Goal: Information Seeking & Learning: Learn about a topic

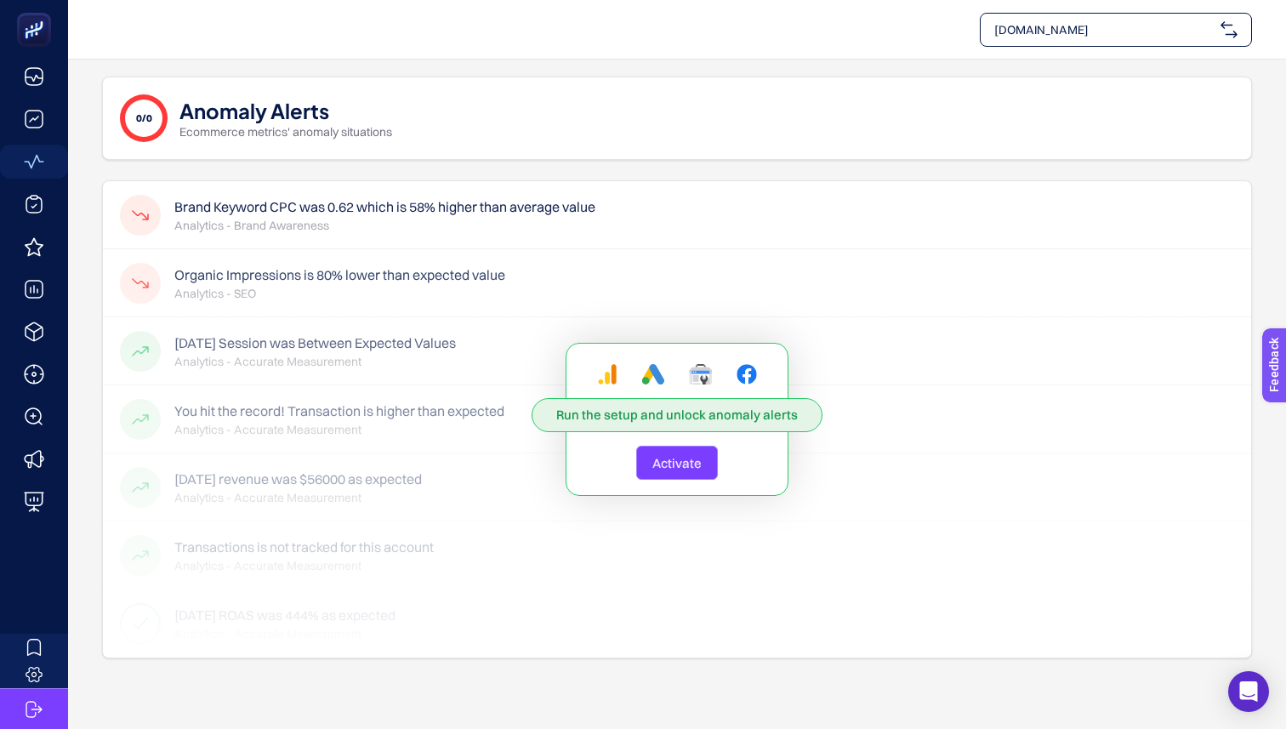
click at [673, 464] on span "Activate" at bounding box center [676, 463] width 49 height 16
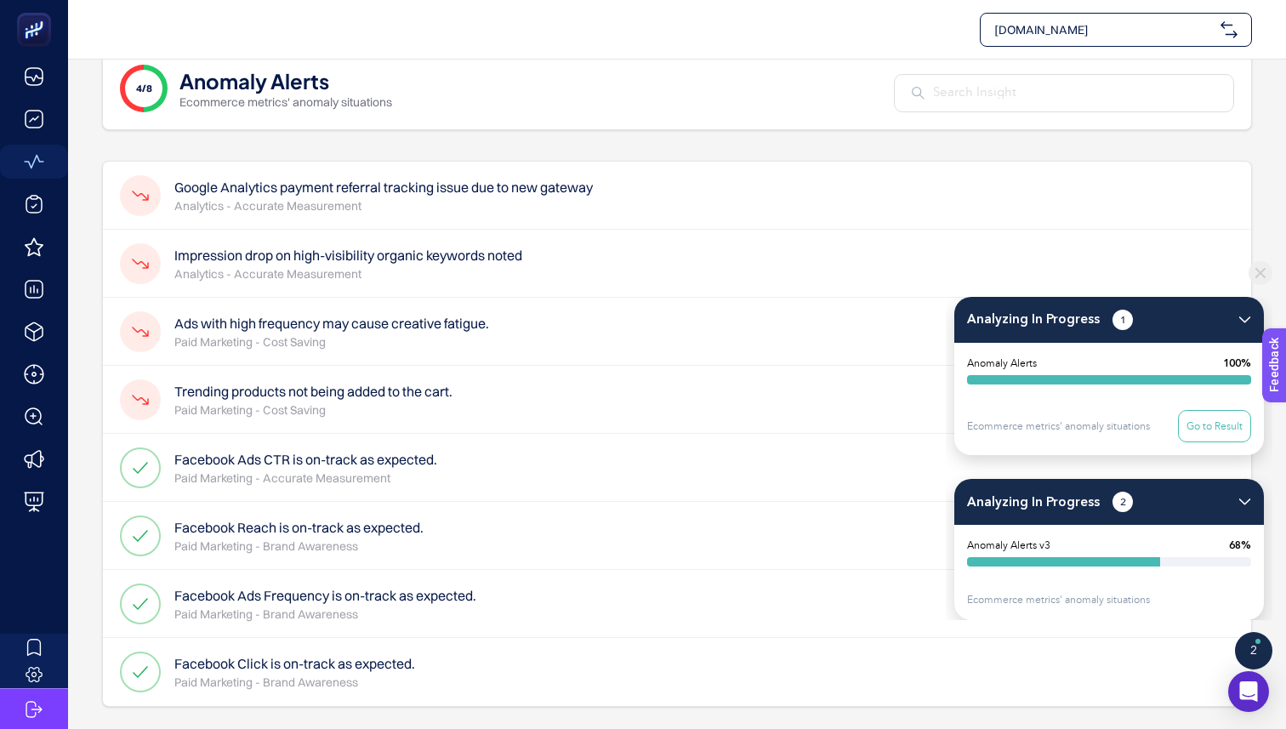
scroll to position [31, 0]
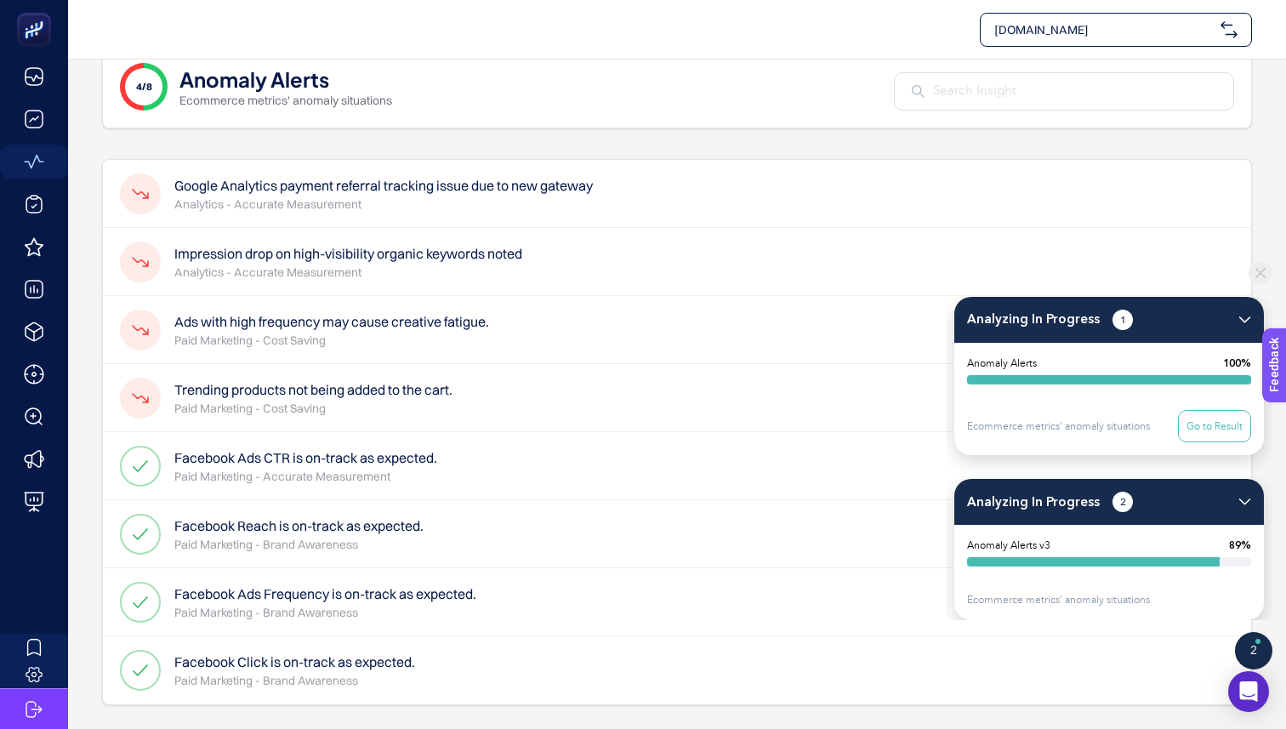
click at [1072, 33] on span "[DOMAIN_NAME]" at bounding box center [1103, 29] width 219 height 17
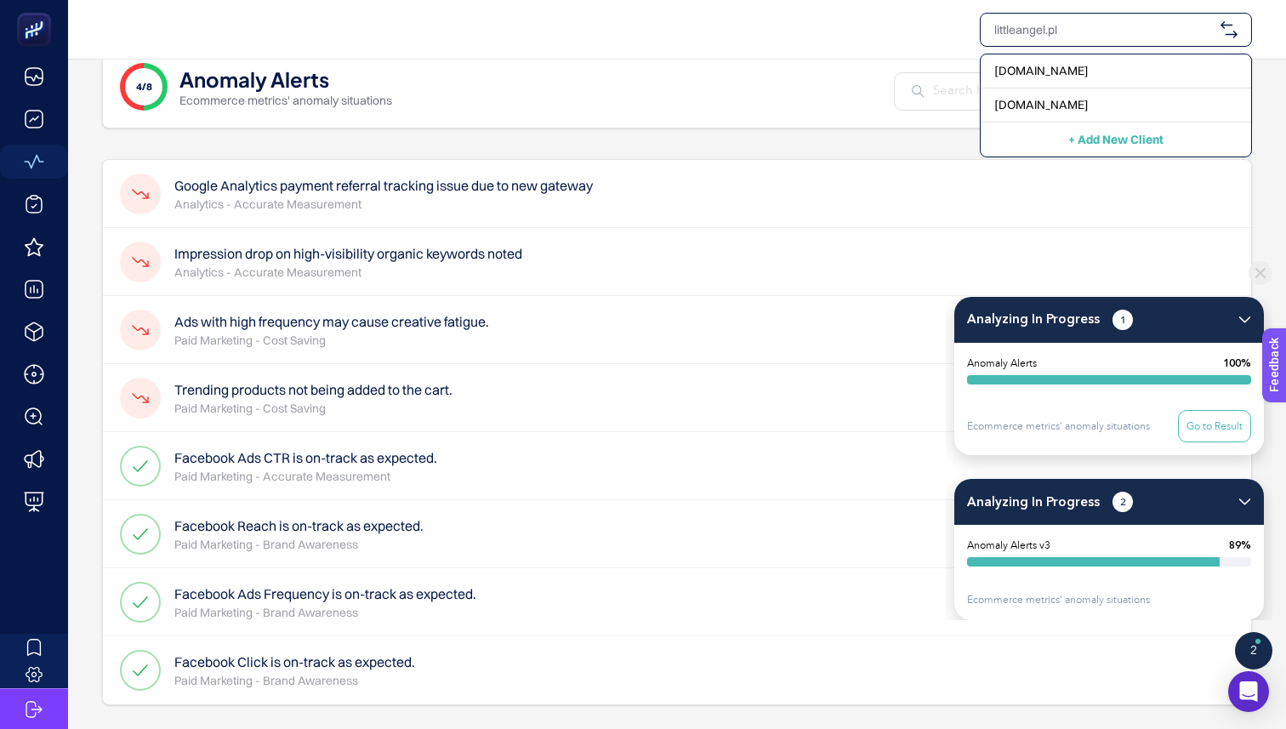
click at [677, 99] on div "4/8 Anomaly Alerts Ecommerce metrics' anomaly situations" at bounding box center [677, 86] width 1150 height 83
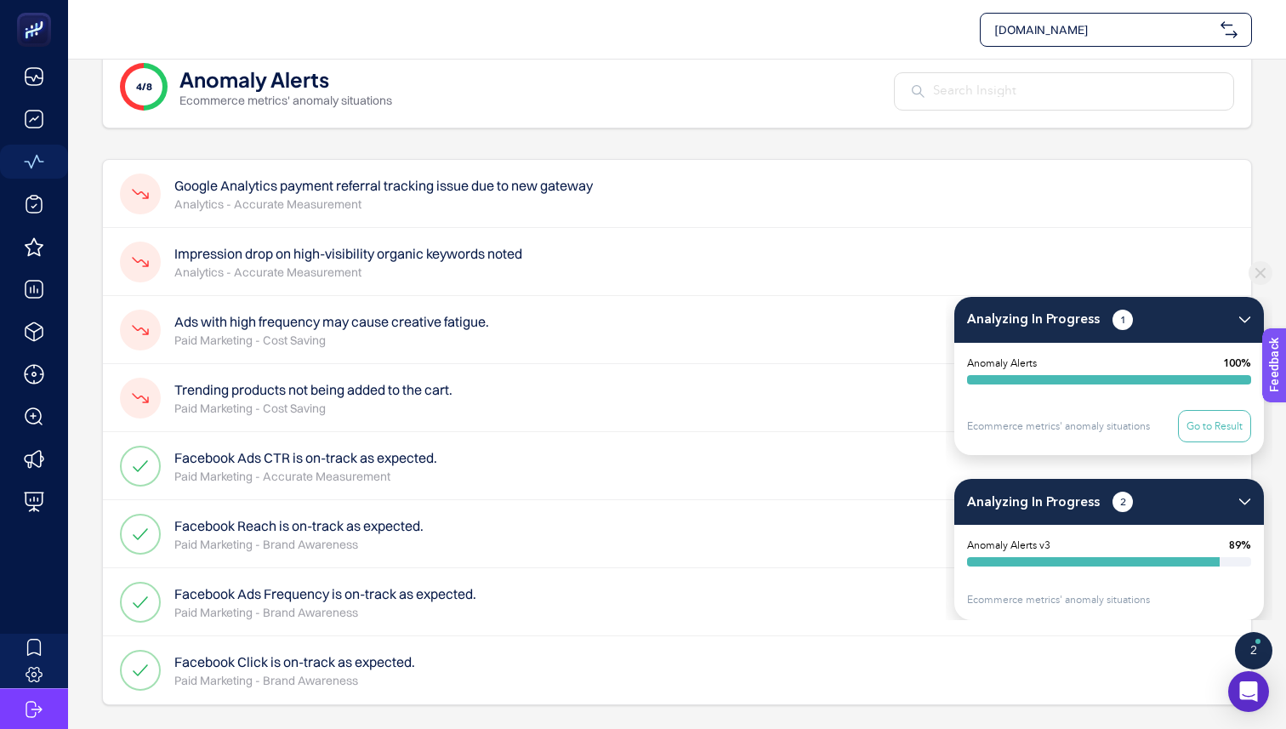
click at [1119, 22] on span "[DOMAIN_NAME]" at bounding box center [1103, 29] width 219 height 17
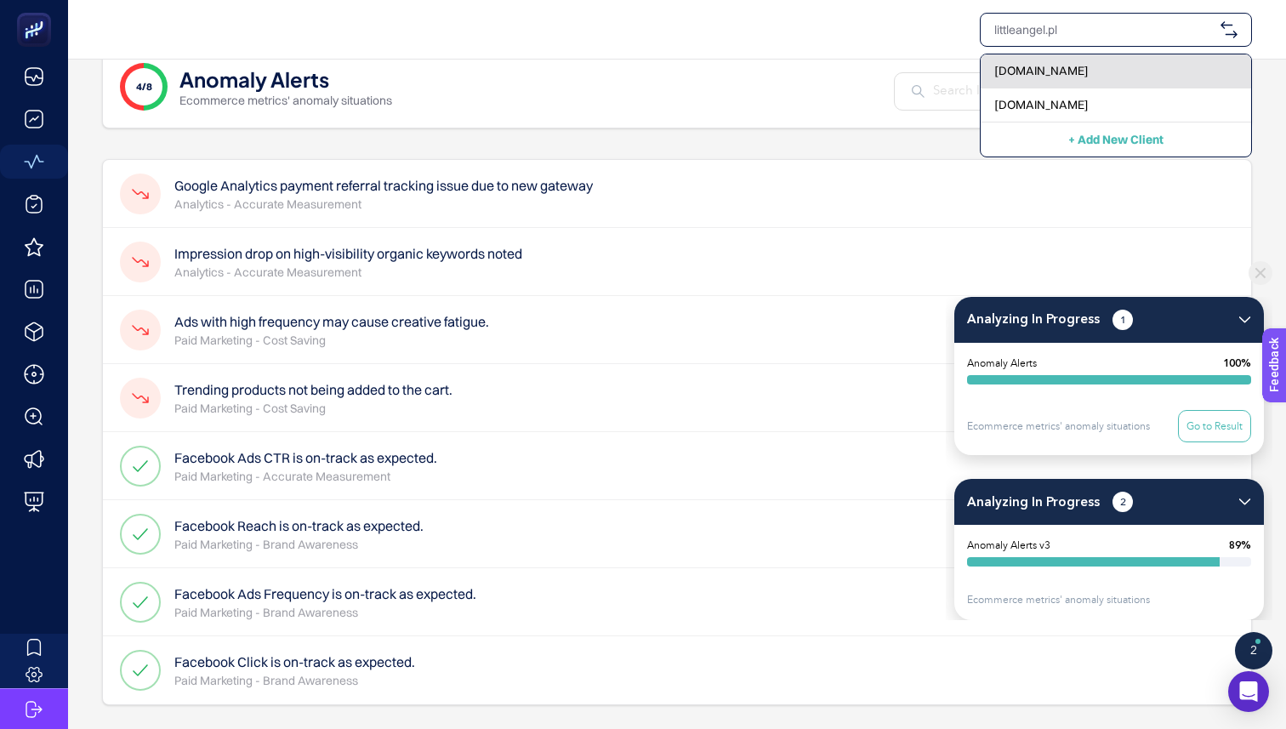
click at [1038, 75] on span "[DOMAIN_NAME]" at bounding box center [1041, 70] width 94 height 17
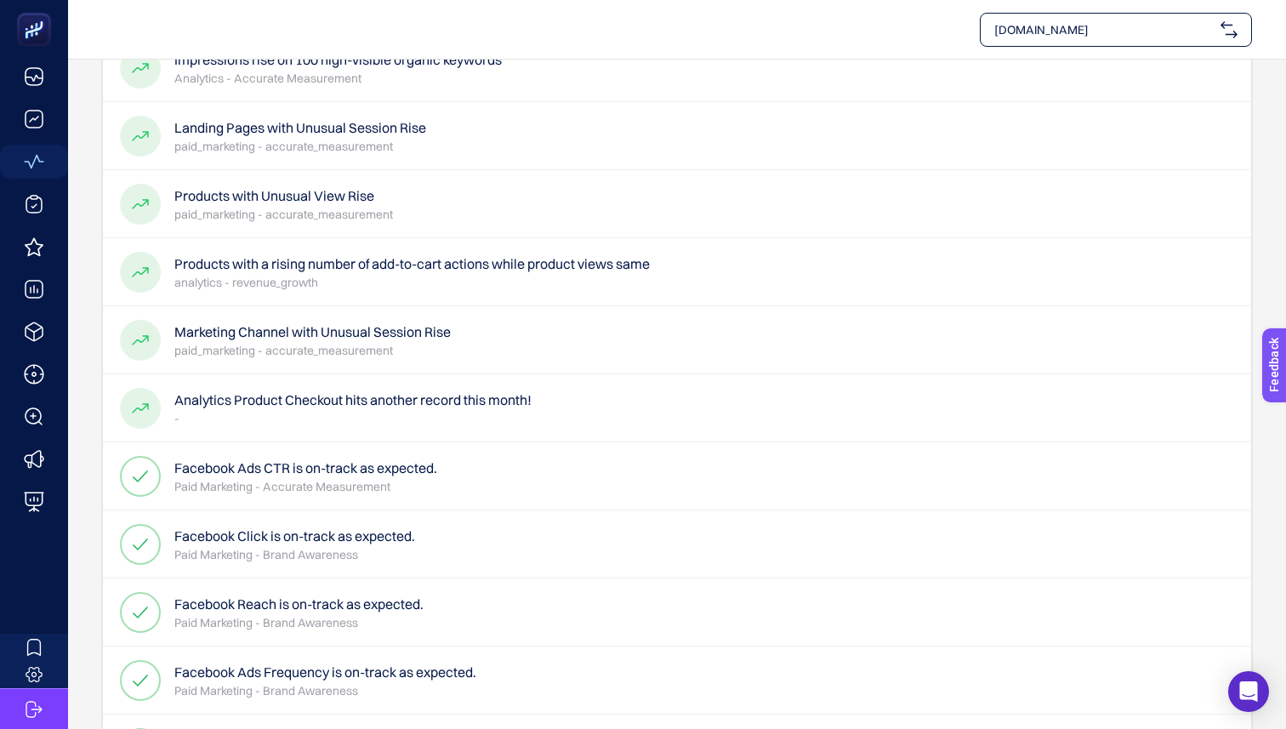
scroll to position [0, 0]
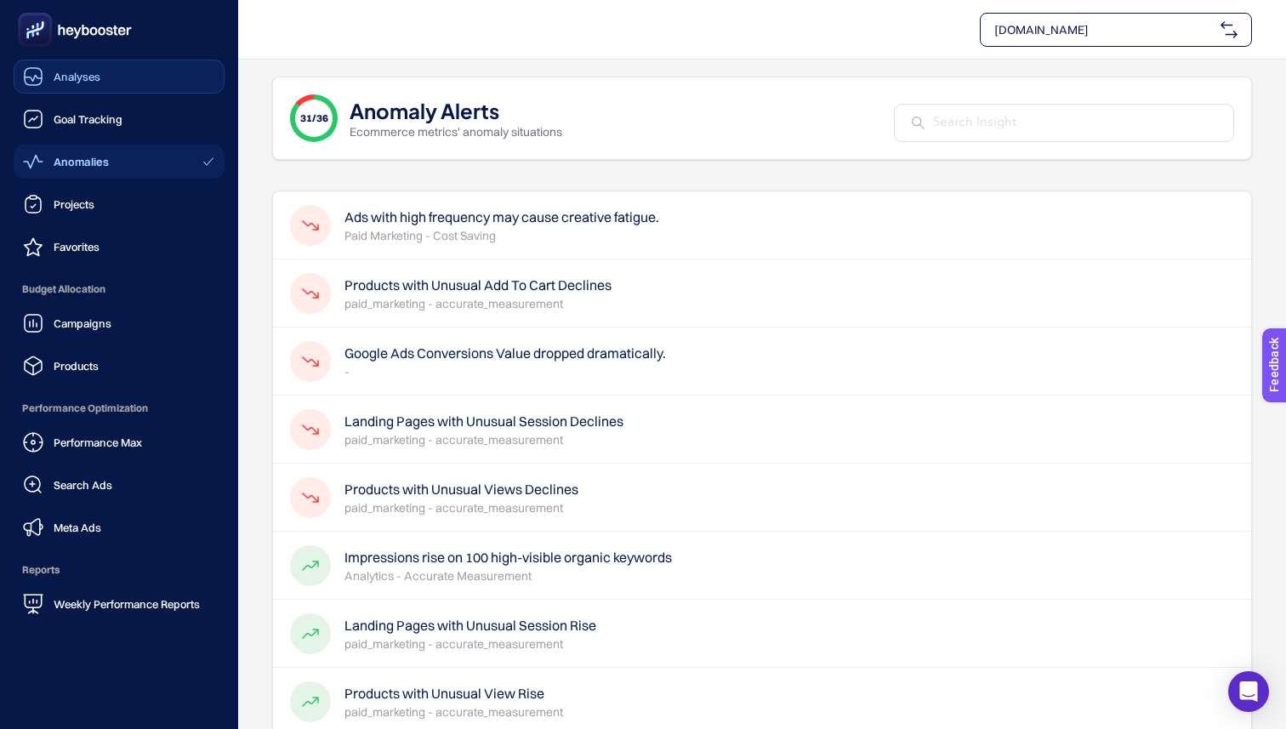
click at [41, 72] on icon at bounding box center [33, 76] width 17 height 17
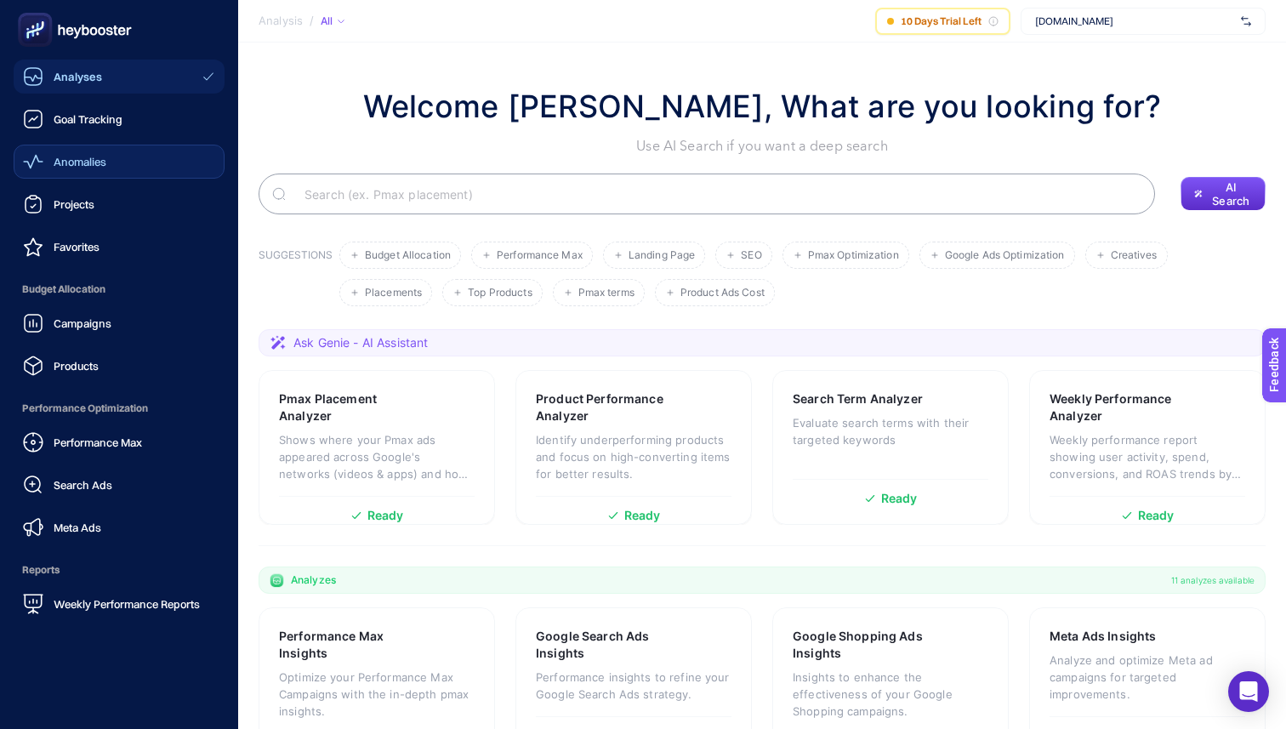
click at [60, 173] on link "Anomalies" at bounding box center [119, 162] width 211 height 34
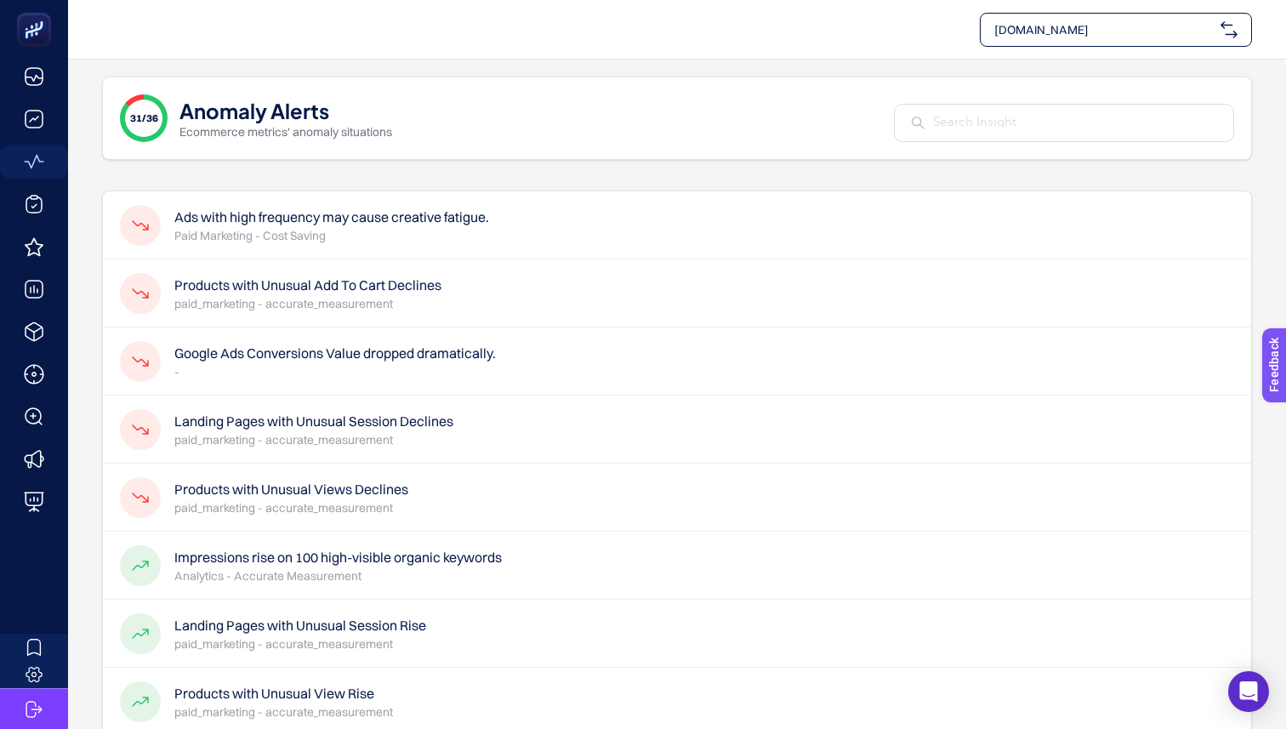
click at [401, 217] on h4 "Ads with high frequency may cause creative fatigue." at bounding box center [331, 217] width 315 height 20
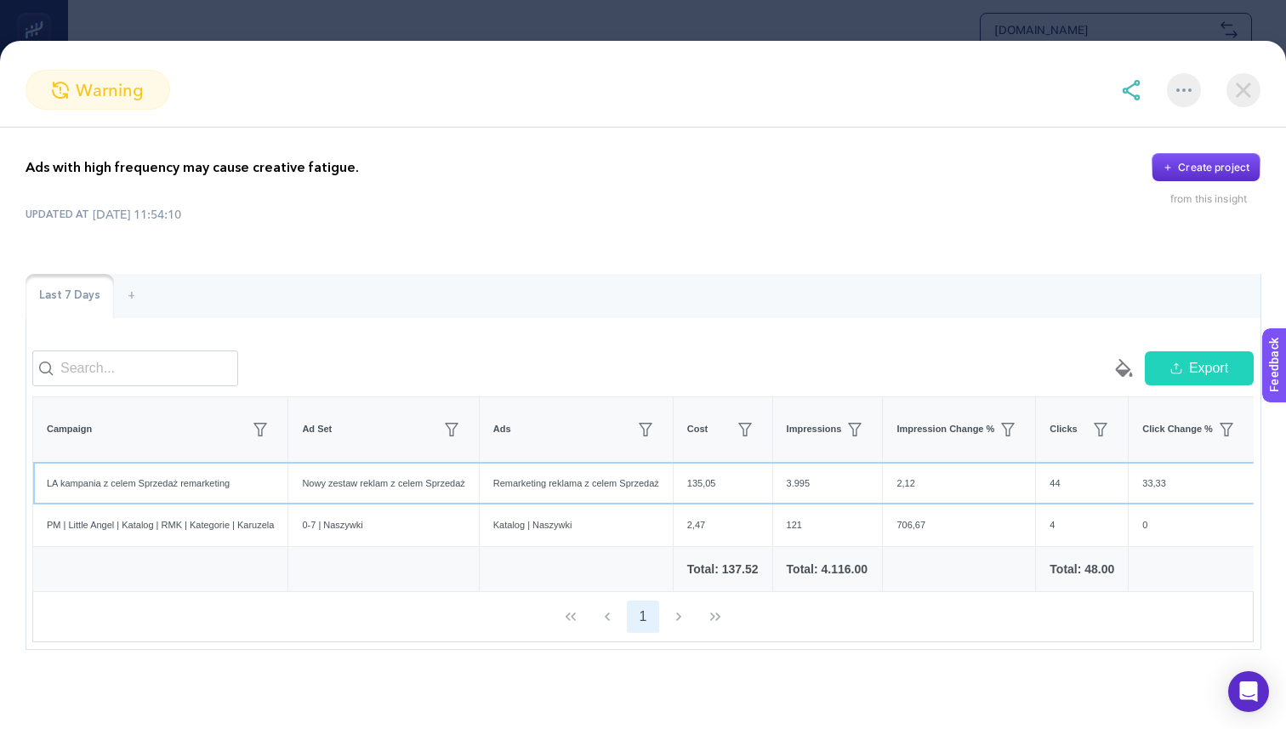
click at [811, 479] on div "3.995" at bounding box center [828, 484] width 110 height 42
click at [1116, 361] on icon "paint-bucket-solid" at bounding box center [1123, 368] width 20 height 20
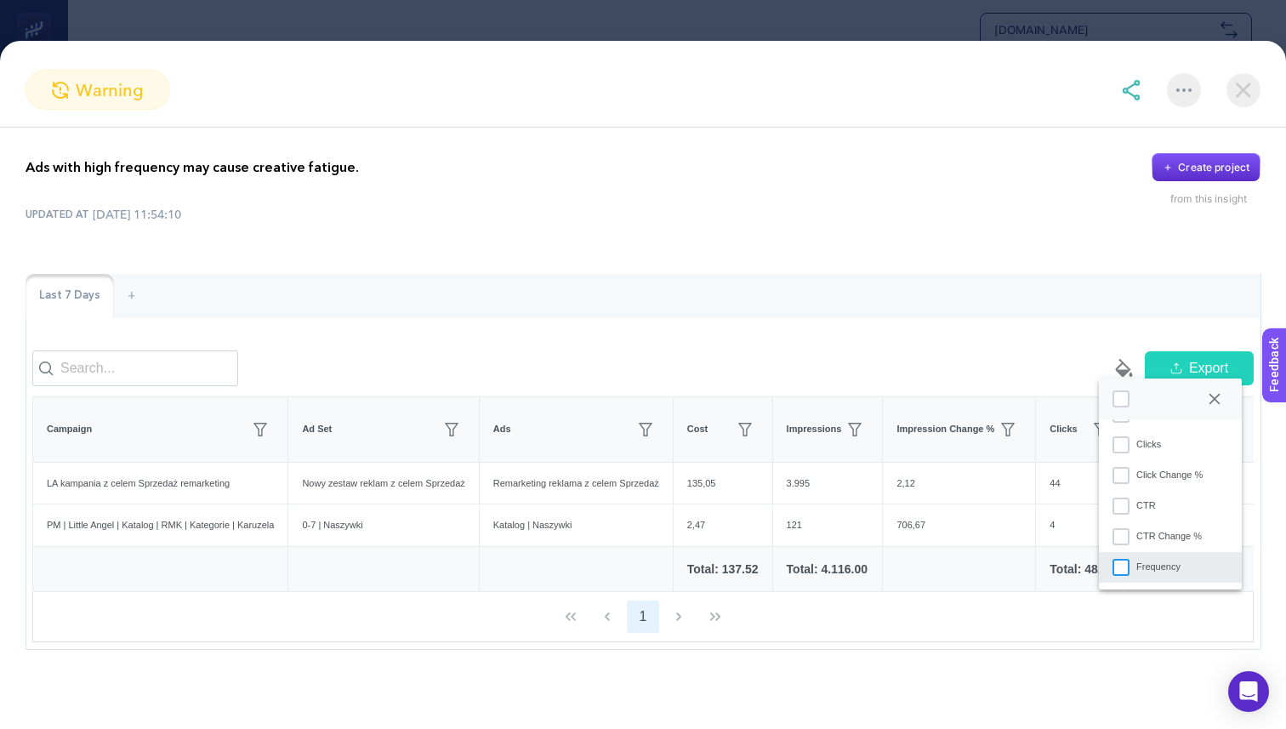
click at [1123, 568] on div "Frequency" at bounding box center [1120, 567] width 17 height 17
click at [1065, 284] on div "Last 7 Days +" at bounding box center [643, 296] width 1235 height 44
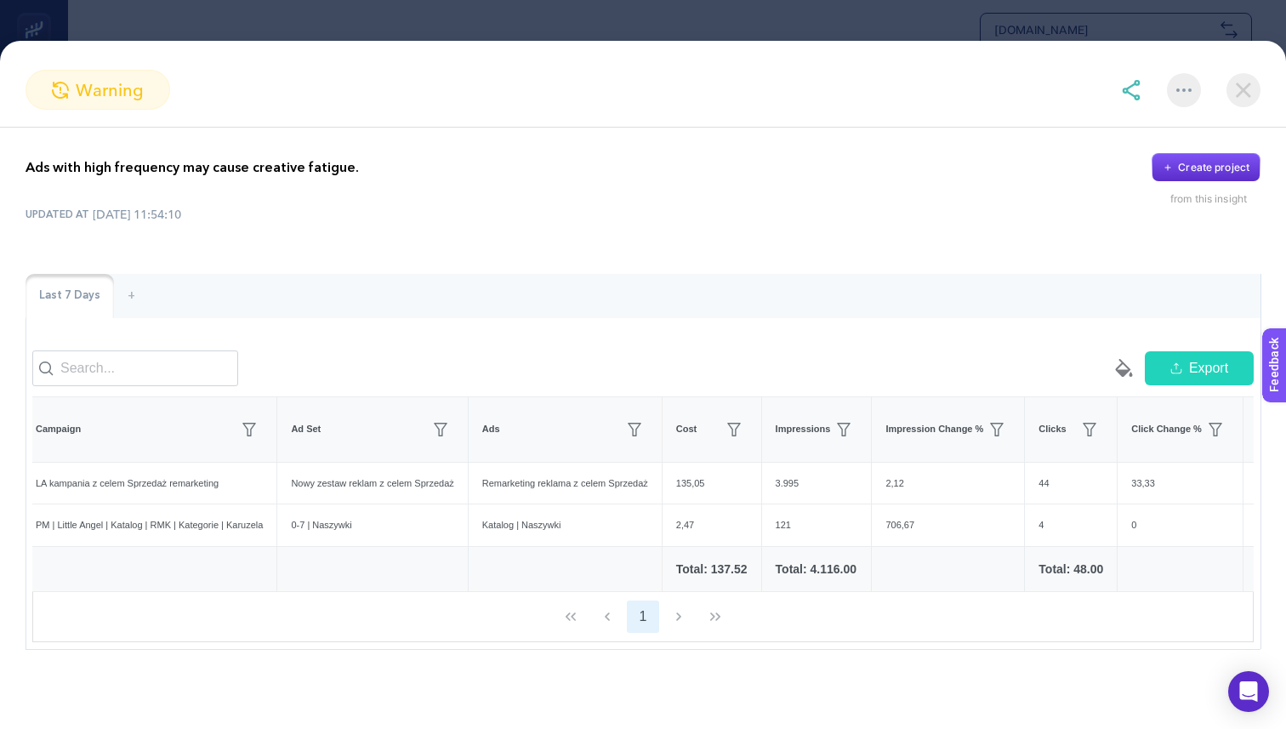
scroll to position [0, 0]
click at [1209, 85] on img at bounding box center [1243, 90] width 34 height 34
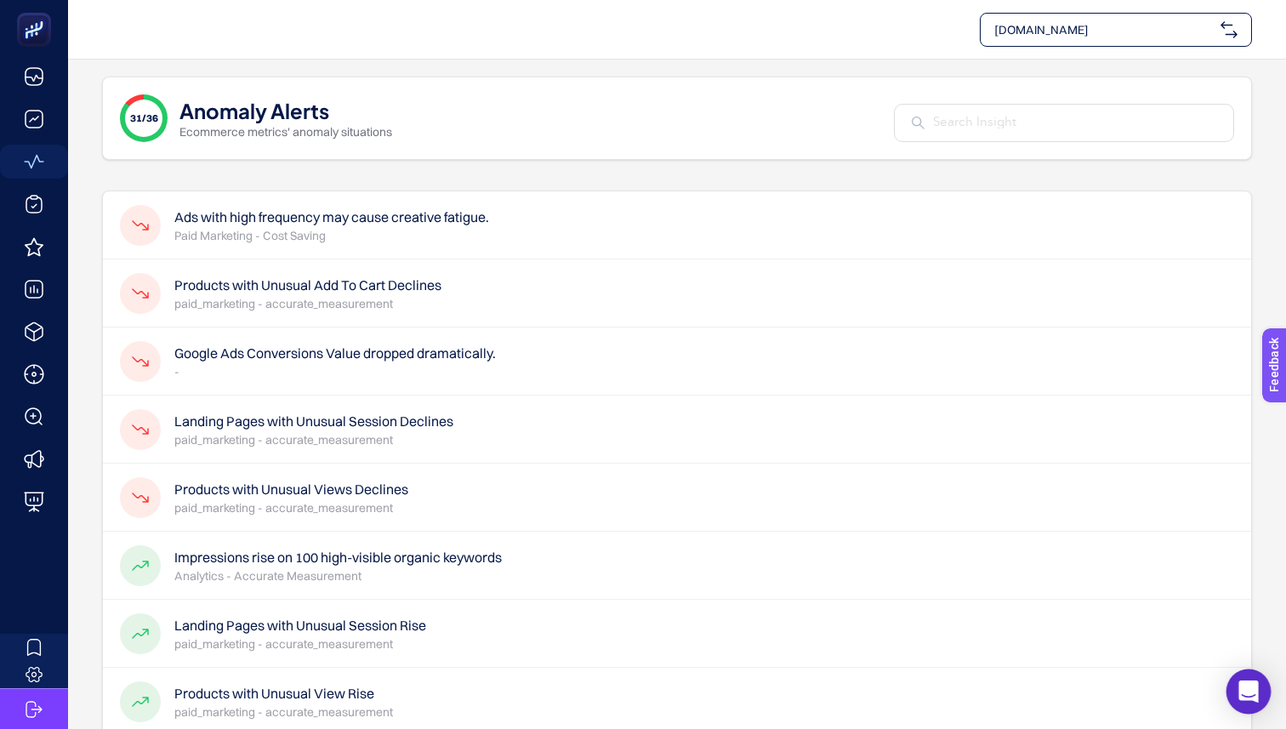
click at [1209, 686] on icon "Open Intercom Messenger" at bounding box center [1248, 691] width 20 height 22
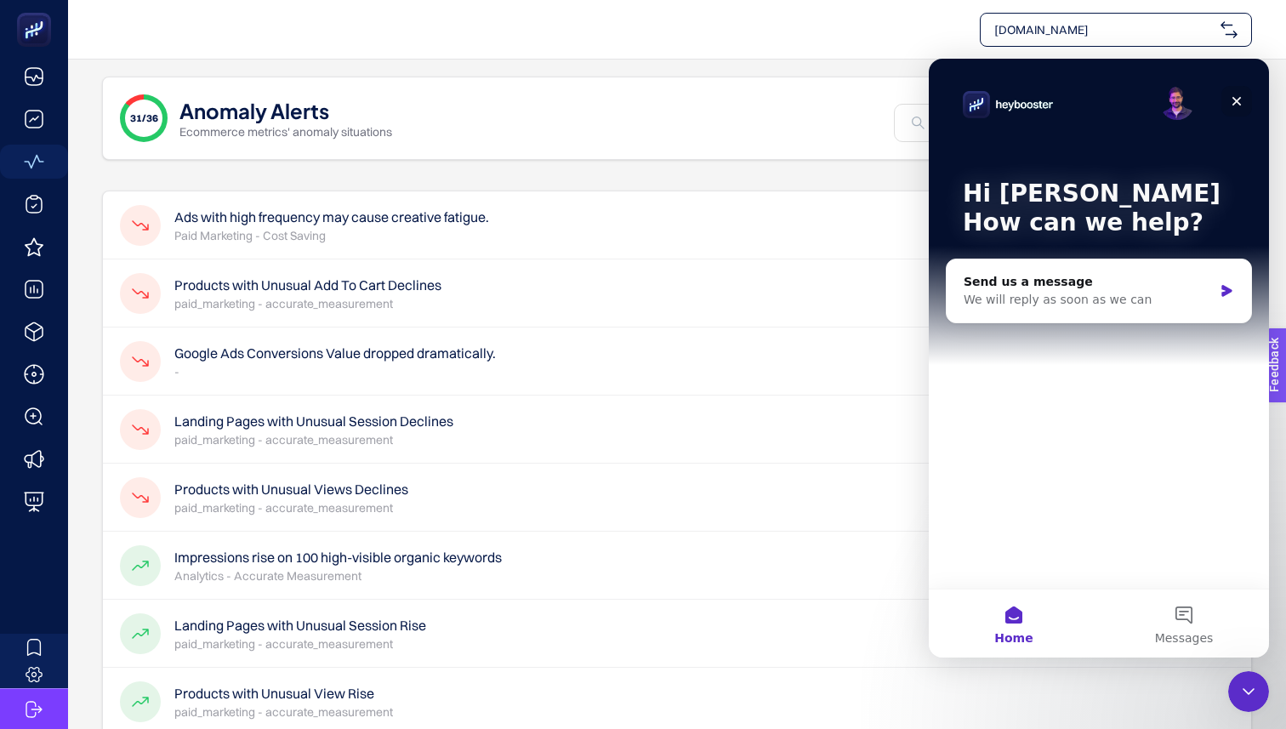
click at [1209, 99] on icon "Close" at bounding box center [1237, 101] width 14 height 14
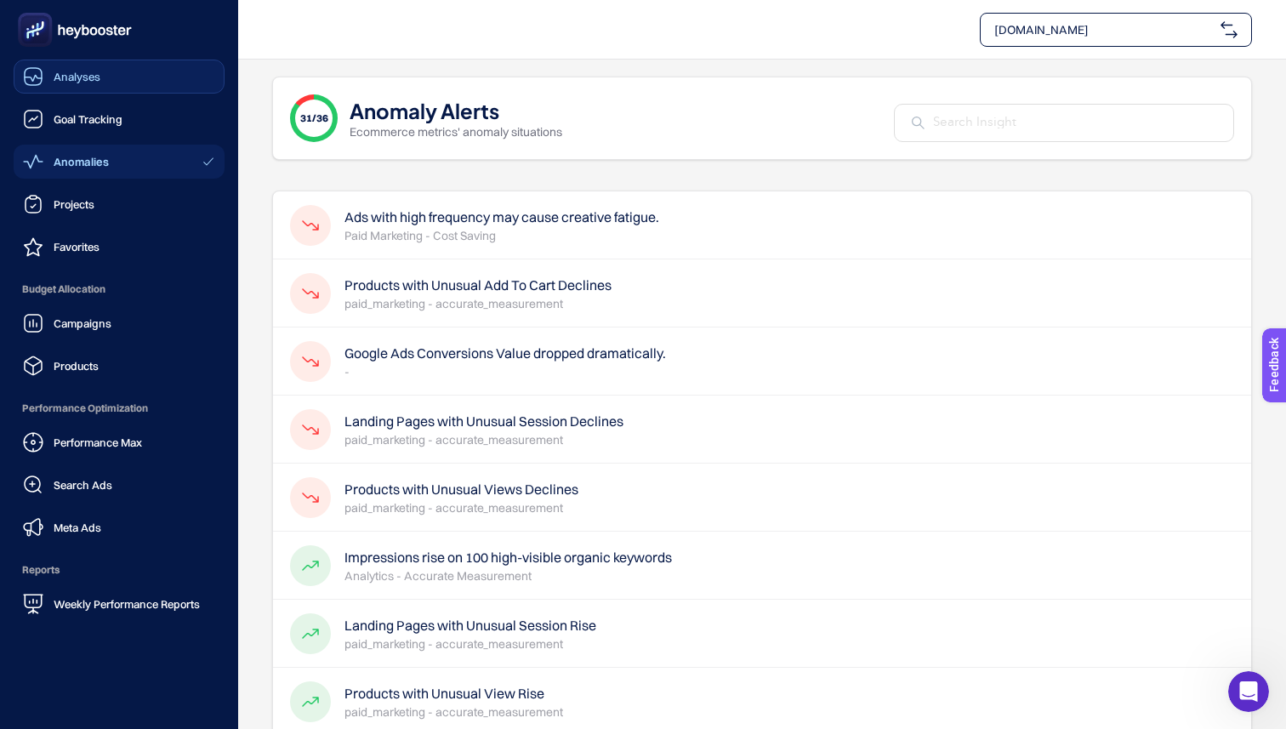
click at [67, 78] on span "Analyses" at bounding box center [77, 77] width 47 height 14
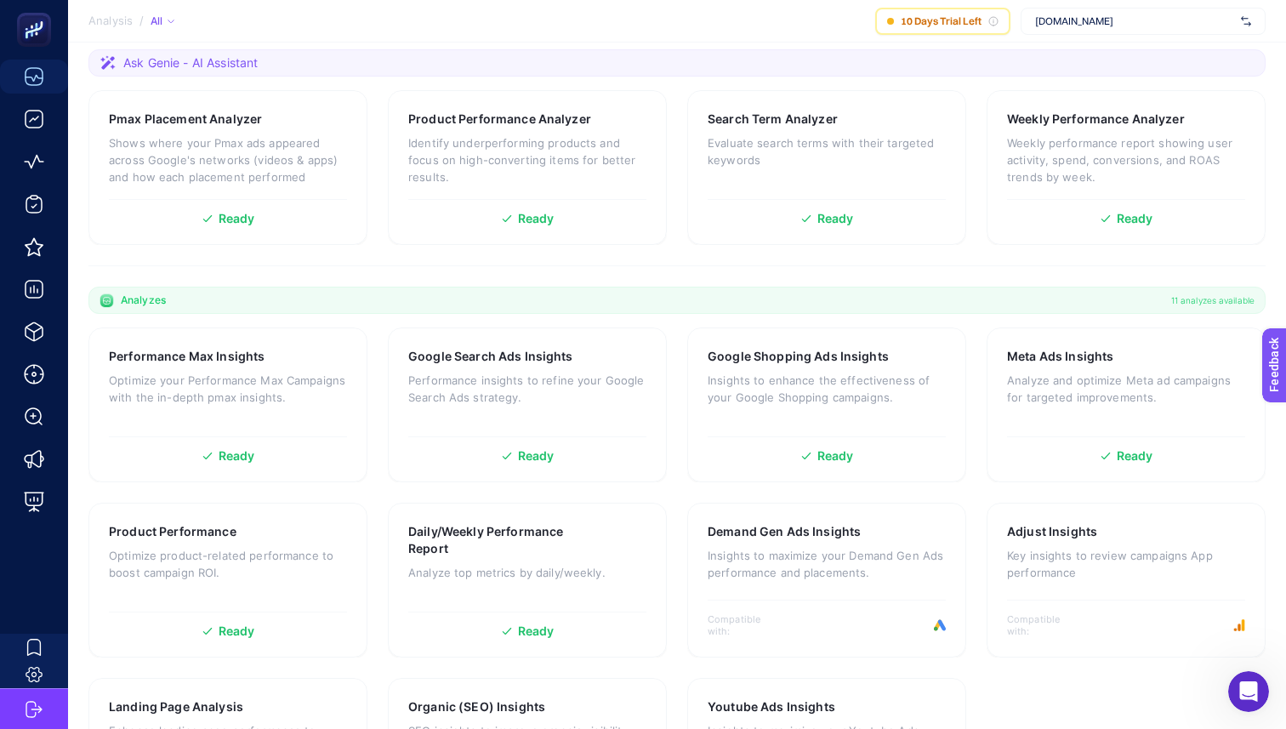
scroll to position [404, 0]
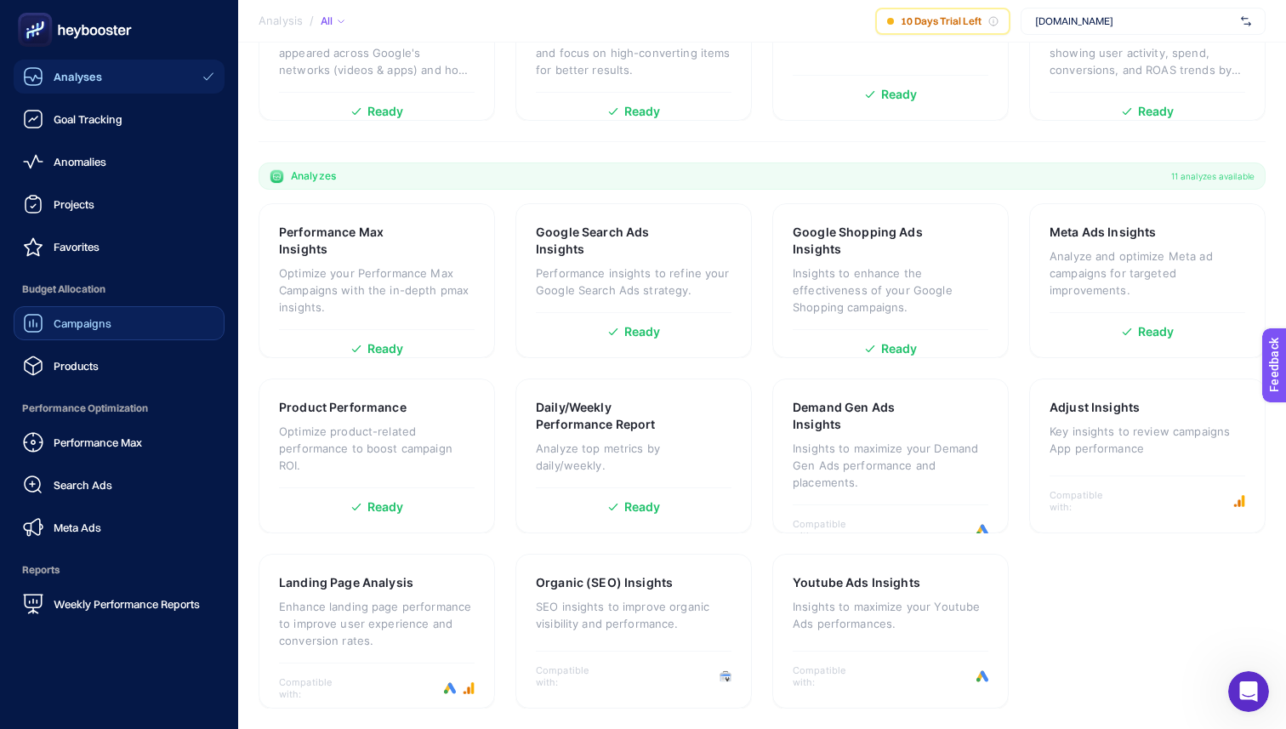
click at [70, 321] on span "Campaigns" at bounding box center [83, 323] width 58 height 14
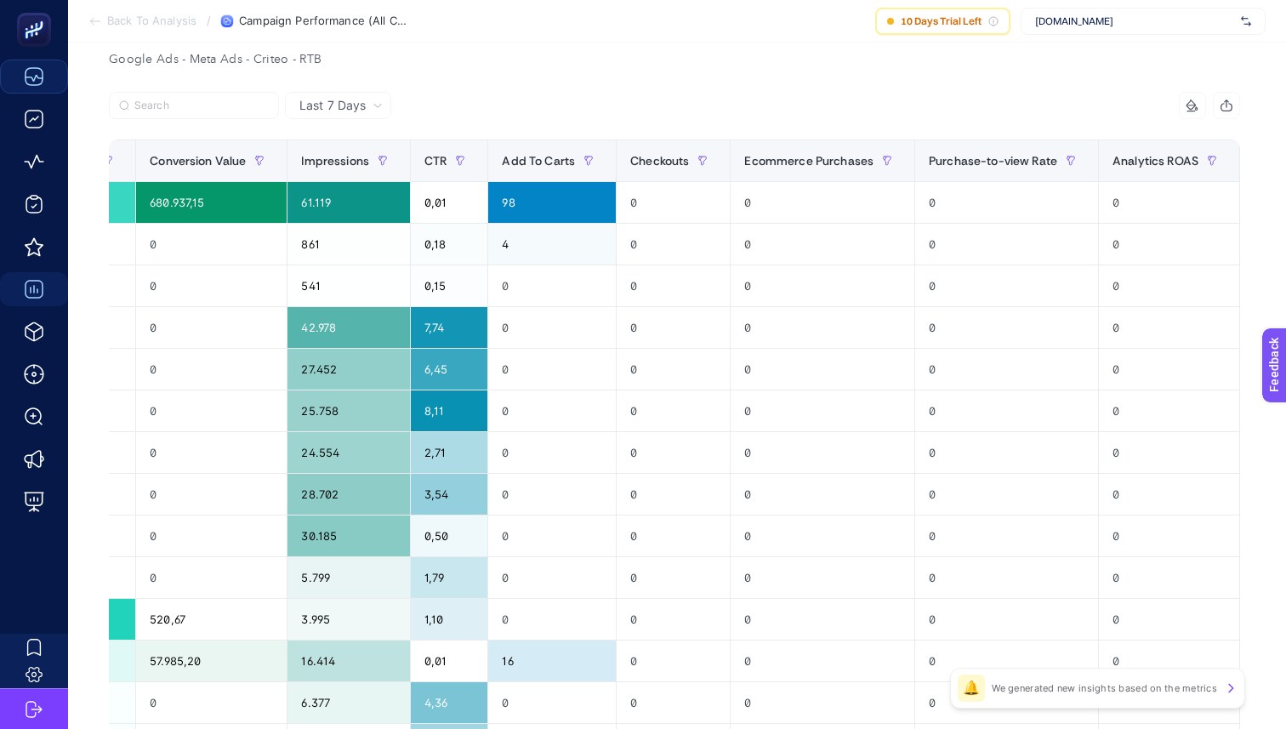
scroll to position [0, 769]
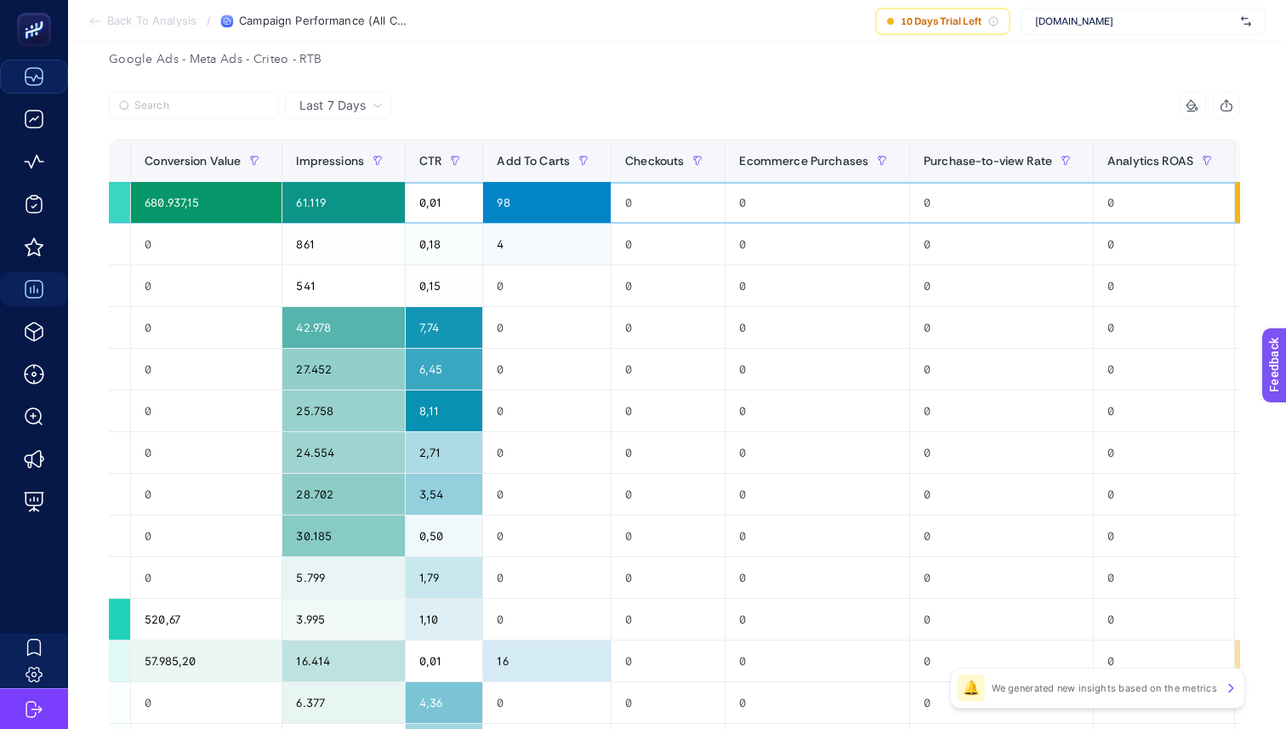
click at [1153, 192] on div "0" at bounding box center [1164, 202] width 140 height 41
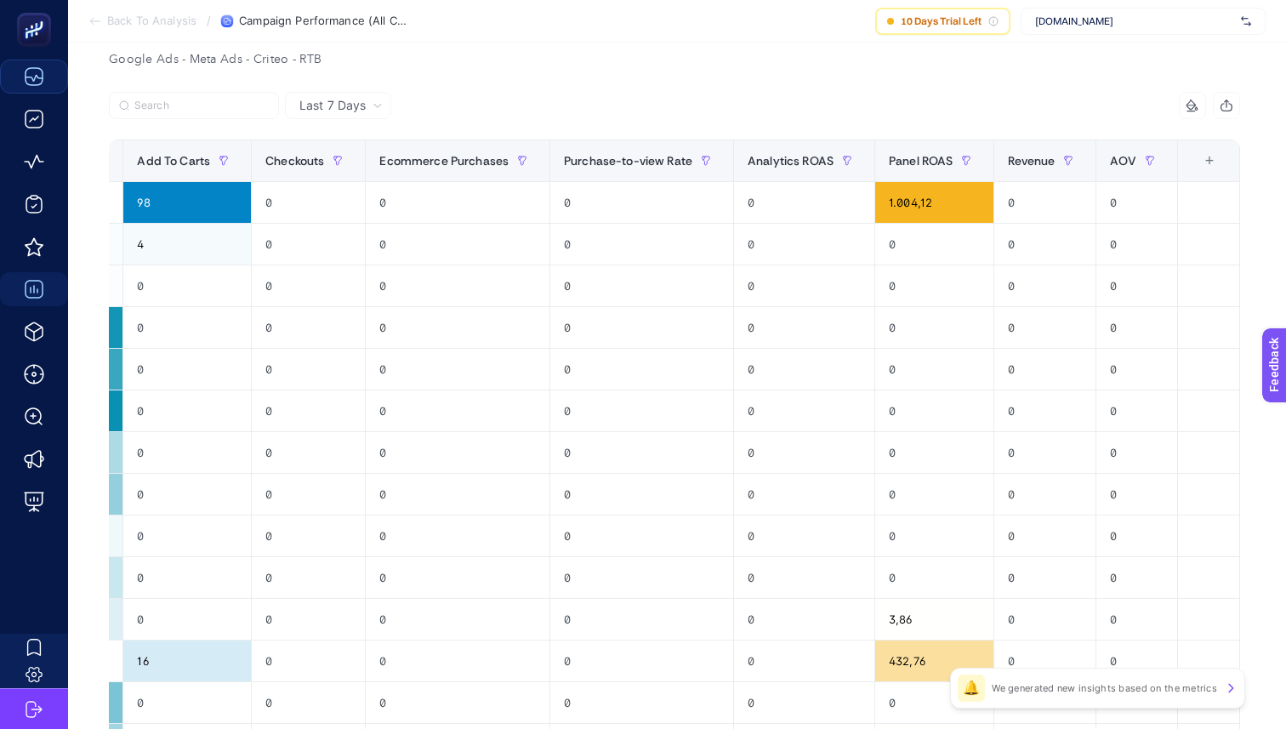
click at [1200, 111] on div at bounding box center [1192, 106] width 32 height 14
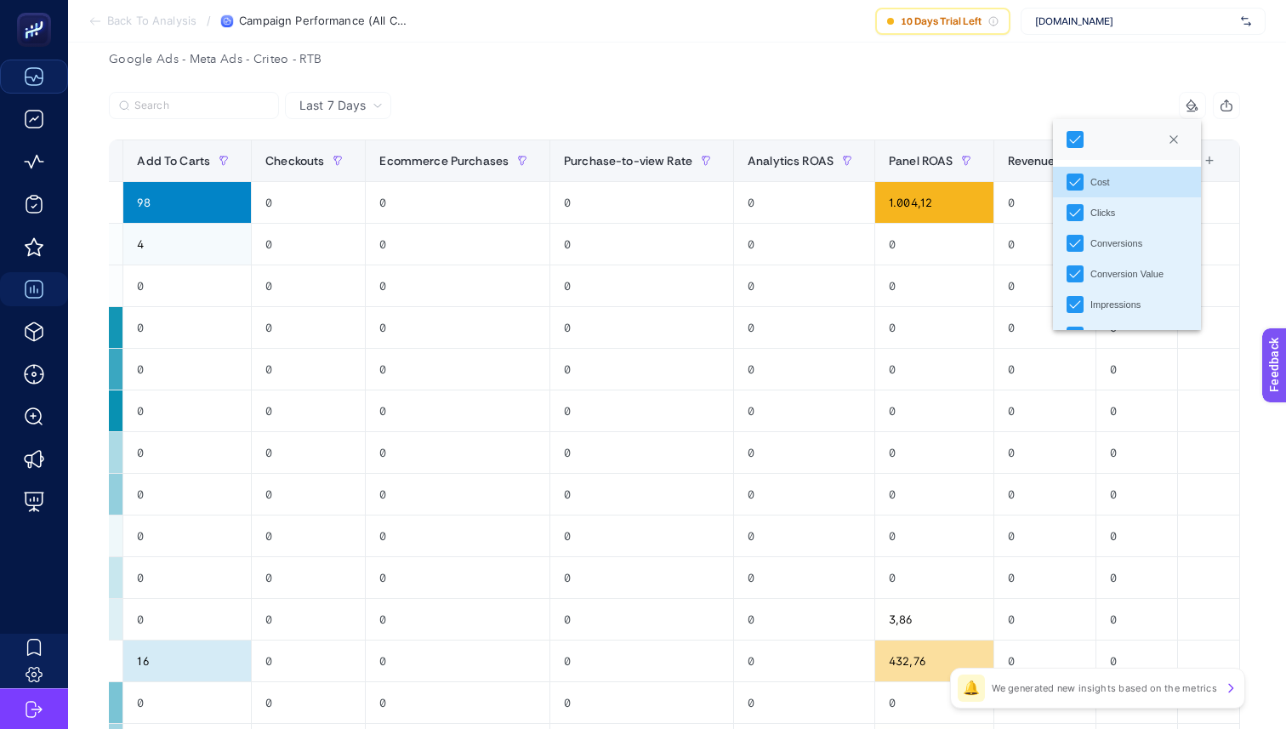
click at [1098, 31] on div "[DOMAIN_NAME]" at bounding box center [1143, 21] width 245 height 27
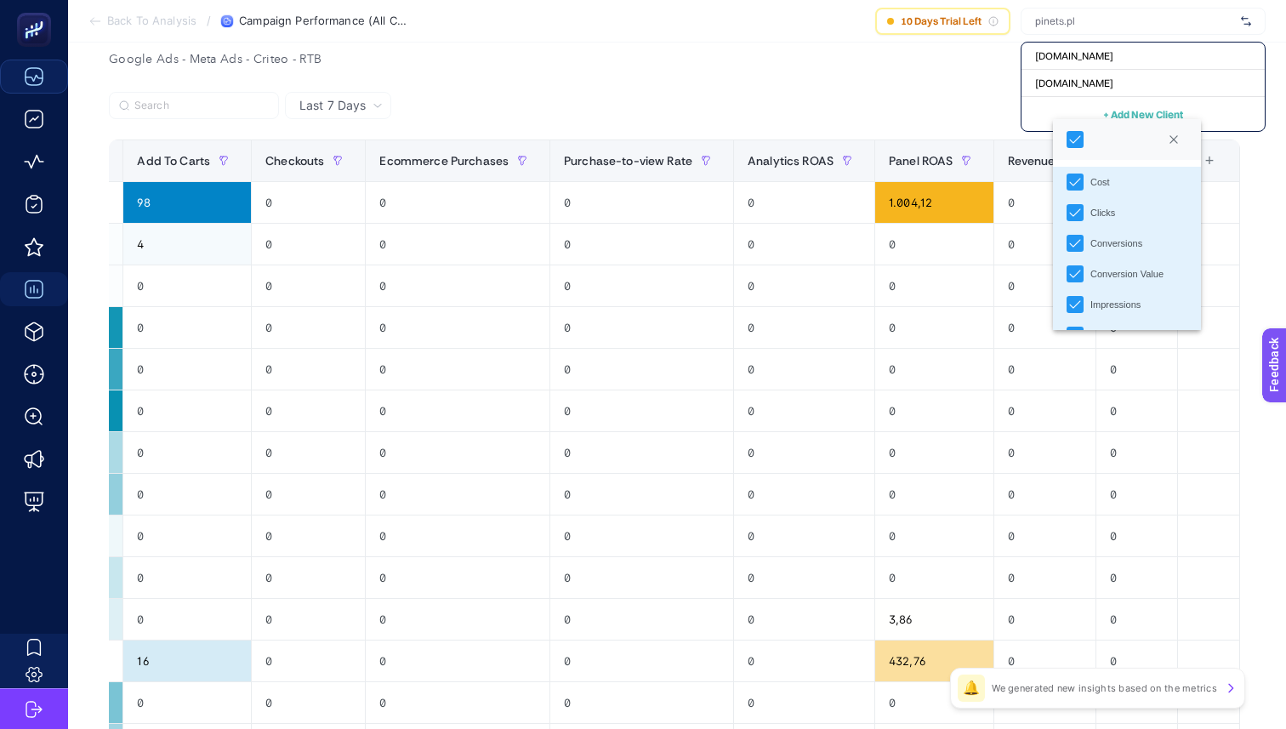
click at [861, 88] on div "Google Ads - Meta Ads - Criteo - RTB Last 7 Days 14 items selected Campaign Cha…" at bounding box center [674, 522] width 1158 height 948
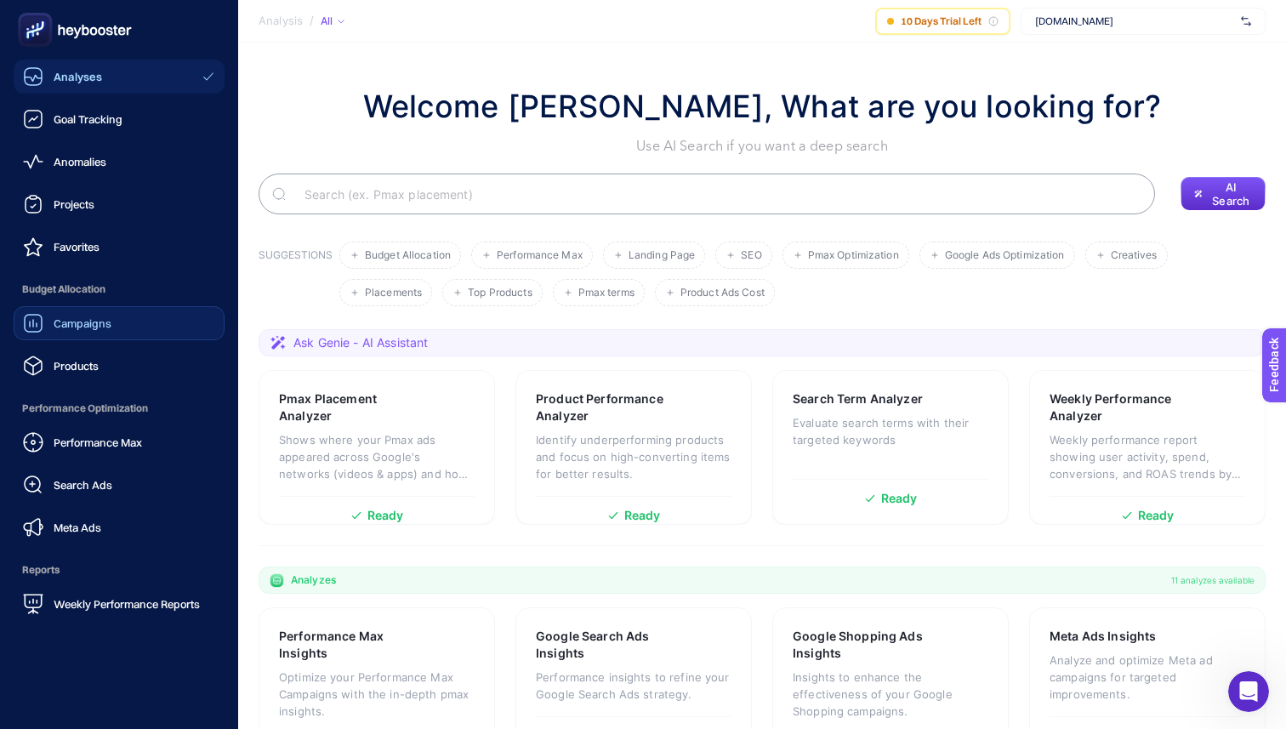
click at [77, 321] on span "Campaigns" at bounding box center [83, 323] width 58 height 14
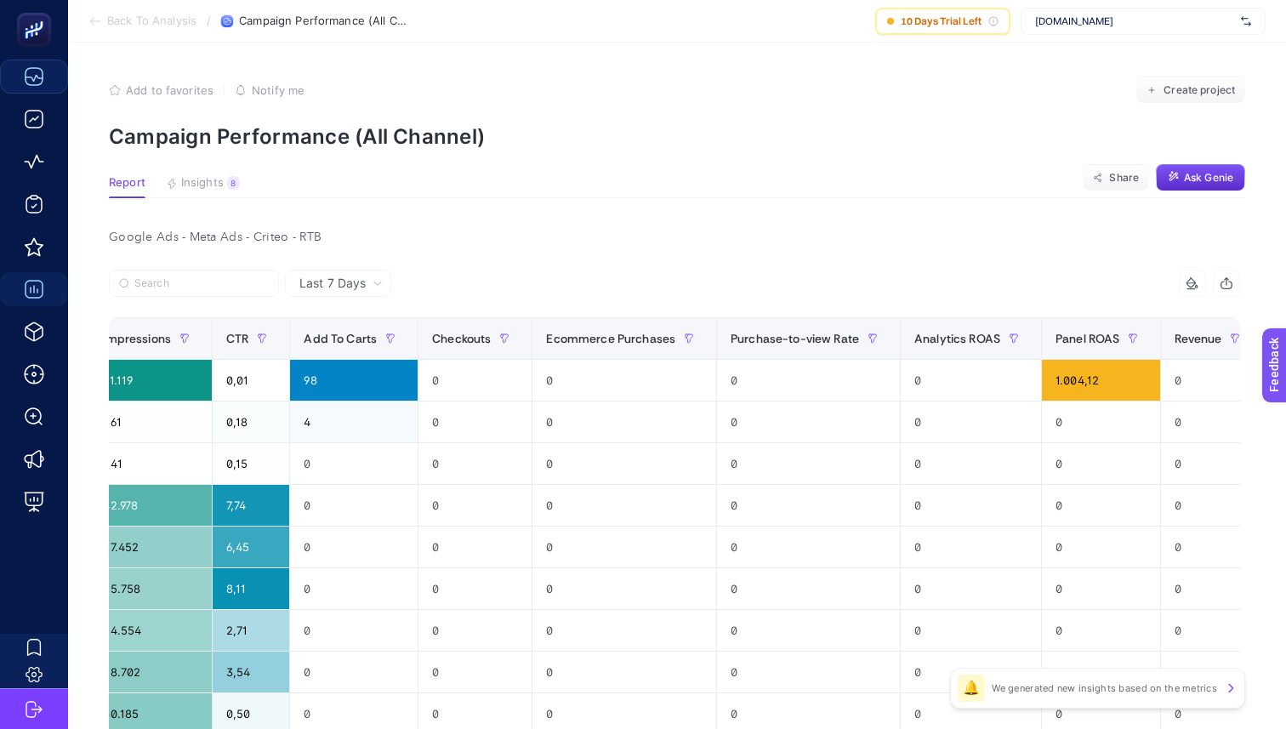
scroll to position [0, 963]
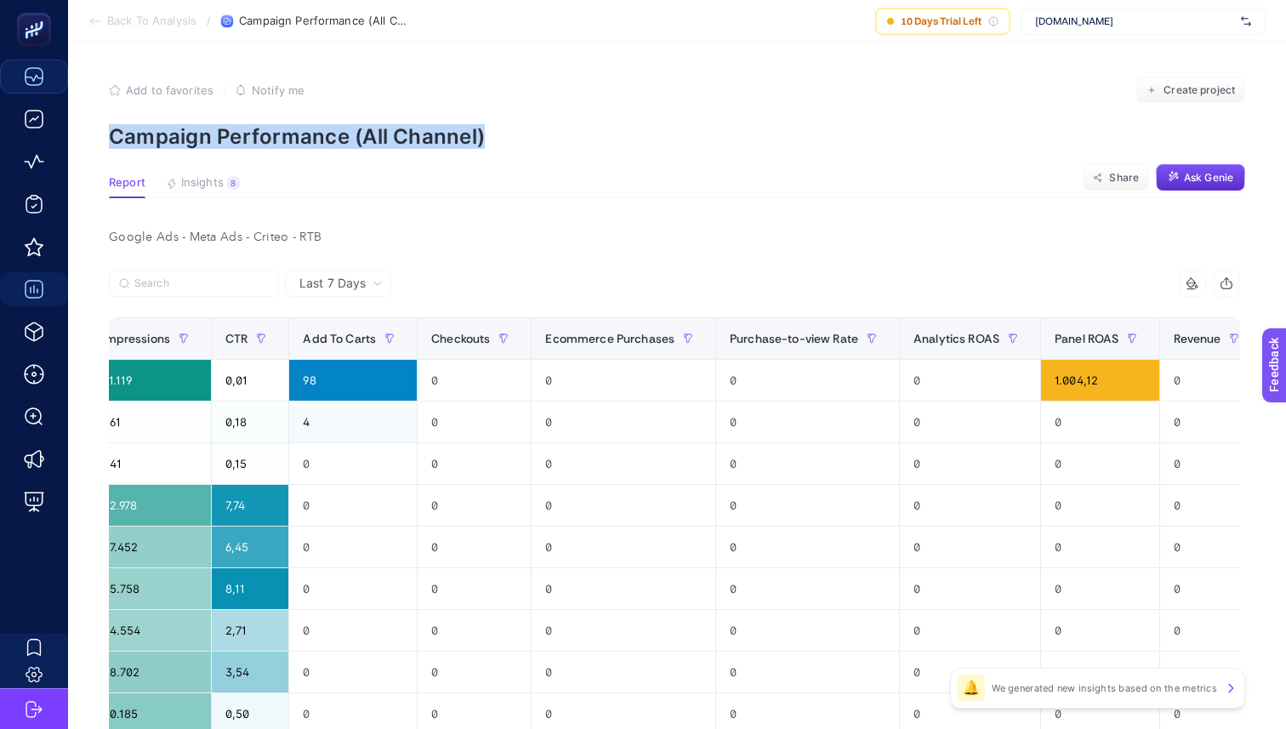
drag, startPoint x: 519, startPoint y: 143, endPoint x: 115, endPoint y: 141, distance: 404.0
click at [115, 141] on p "Campaign Performance (All Channel)" at bounding box center [677, 136] width 1136 height 25
copy p "Campaign Performance (All Channel)"
click at [337, 299] on div at bounding box center [392, 288] width 566 height 37
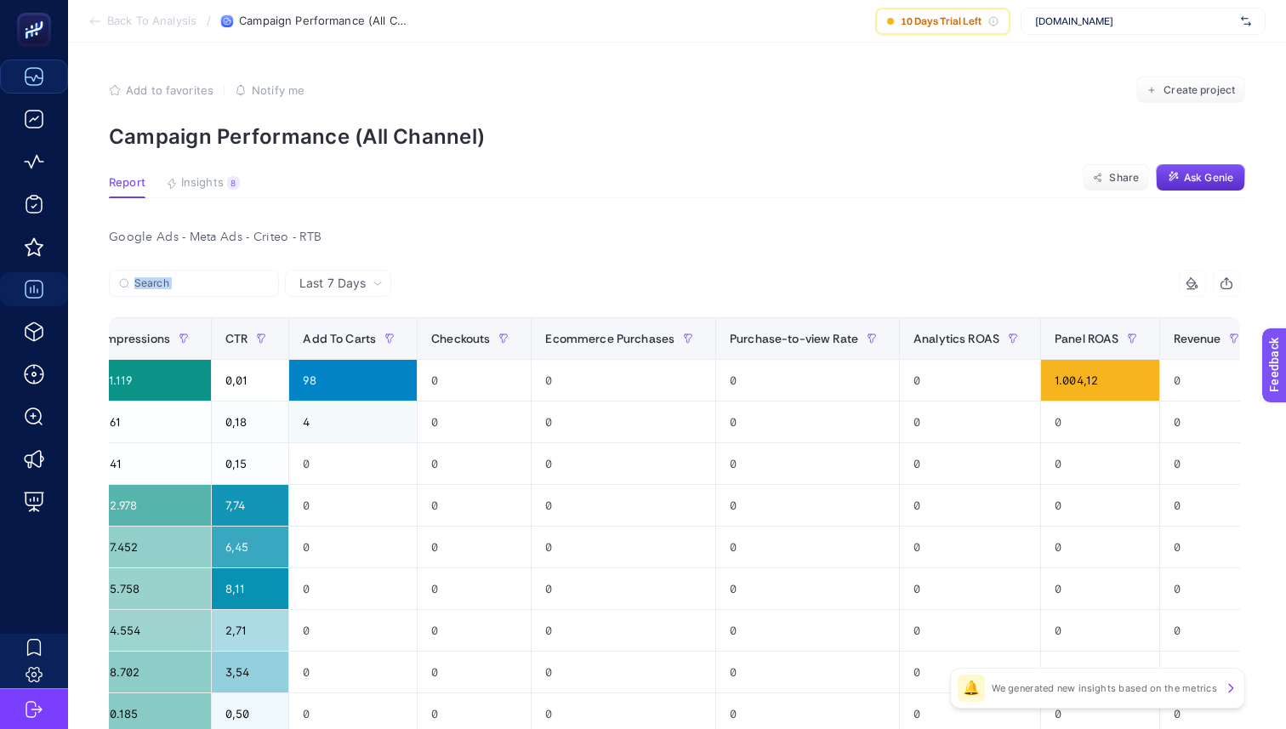
click at [344, 294] on div "Last 7 Days" at bounding box center [338, 283] width 106 height 27
click at [331, 337] on li "Last 30 Days" at bounding box center [338, 349] width 96 height 31
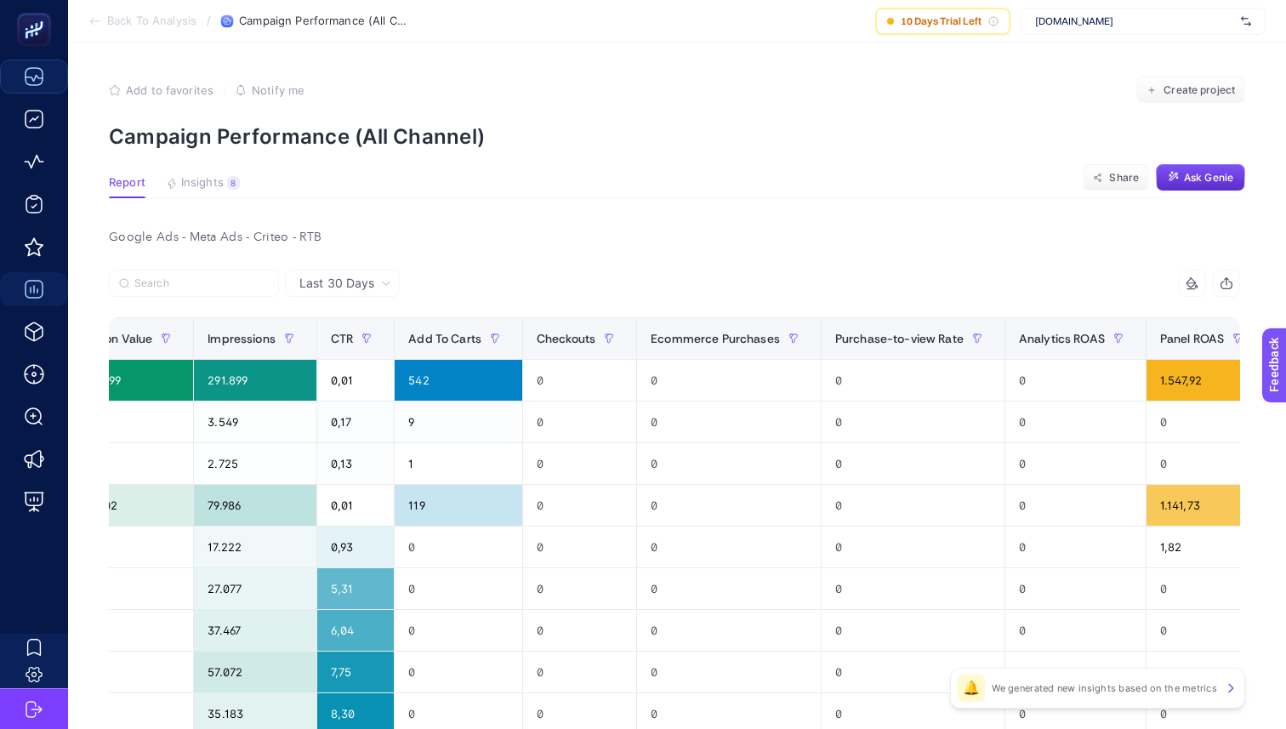
scroll to position [0, 1145]
